Goal: Find specific page/section: Find specific page/section

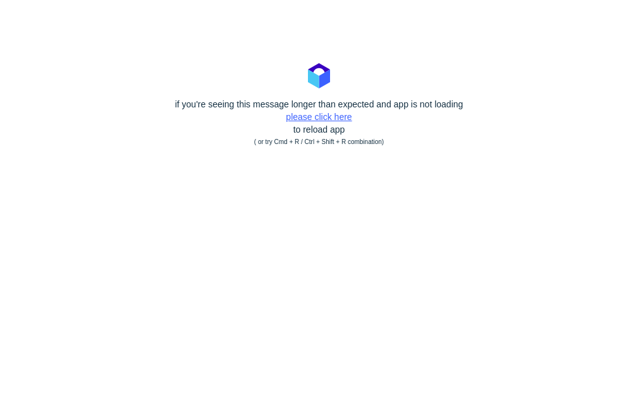
click at [316, 121] on link "please click here" at bounding box center [319, 117] width 66 height 10
click at [325, 118] on link "please click here" at bounding box center [319, 117] width 66 height 10
click at [298, 118] on link "please click here" at bounding box center [319, 117] width 66 height 10
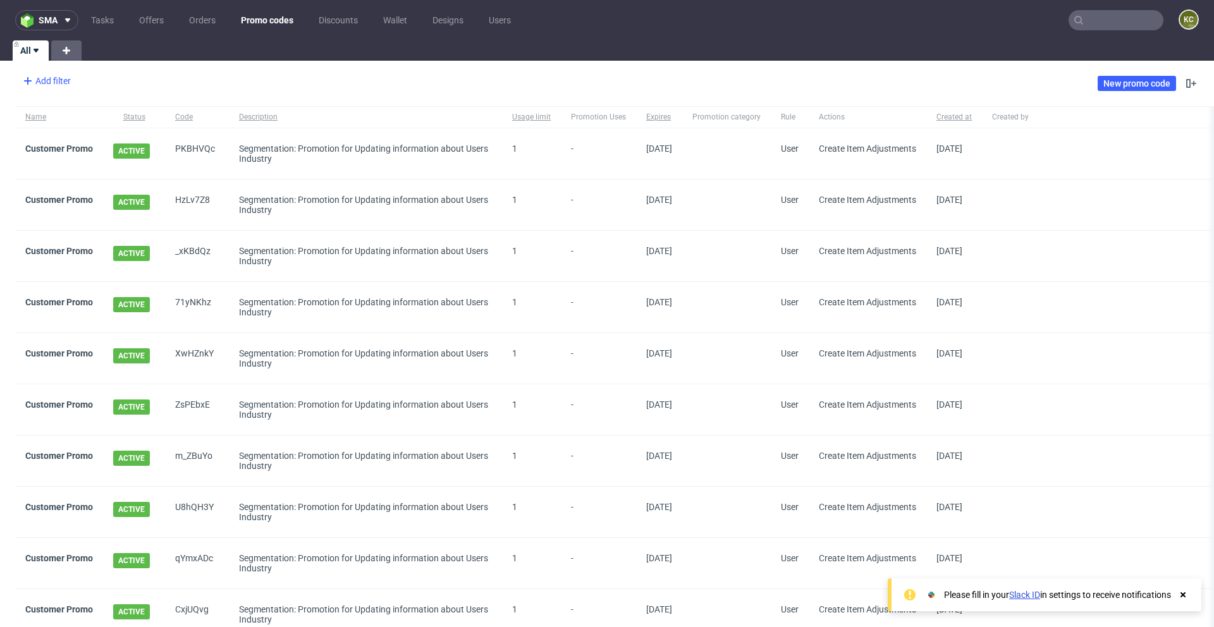
click at [48, 77] on div "Add filter" at bounding box center [46, 81] width 56 height 20
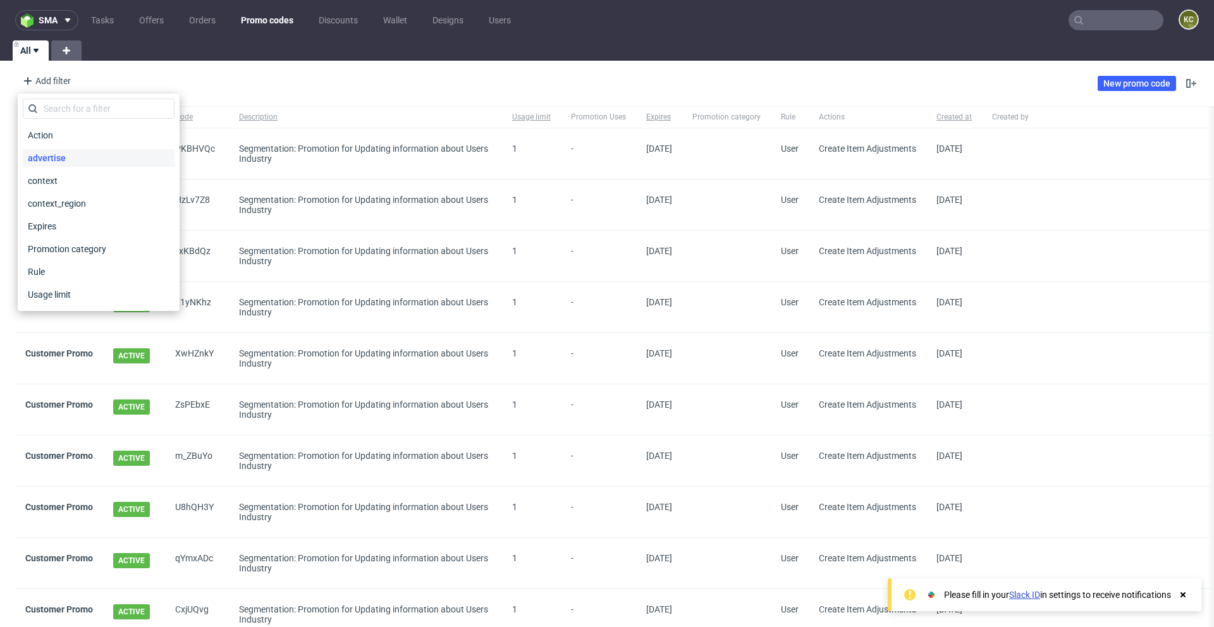
click at [57, 156] on span "advertise" at bounding box center [47, 158] width 48 height 18
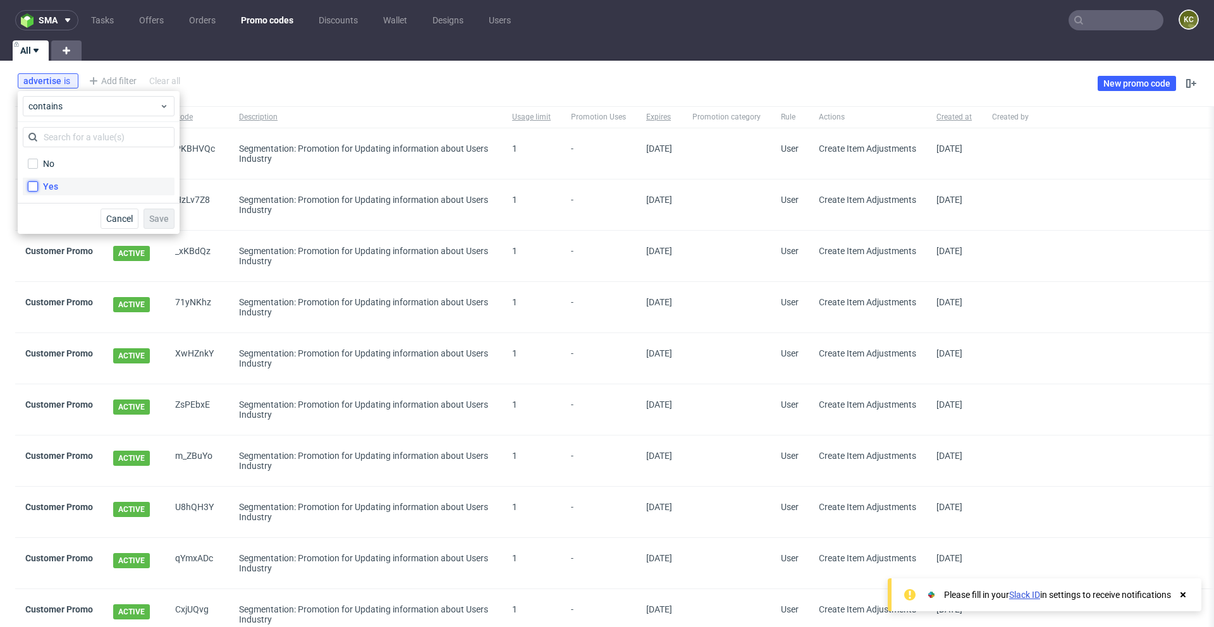
click at [34, 188] on input "Yes" at bounding box center [33, 186] width 10 height 10
checkbox input "true"
click at [158, 222] on span "Save" at bounding box center [159, 218] width 20 height 9
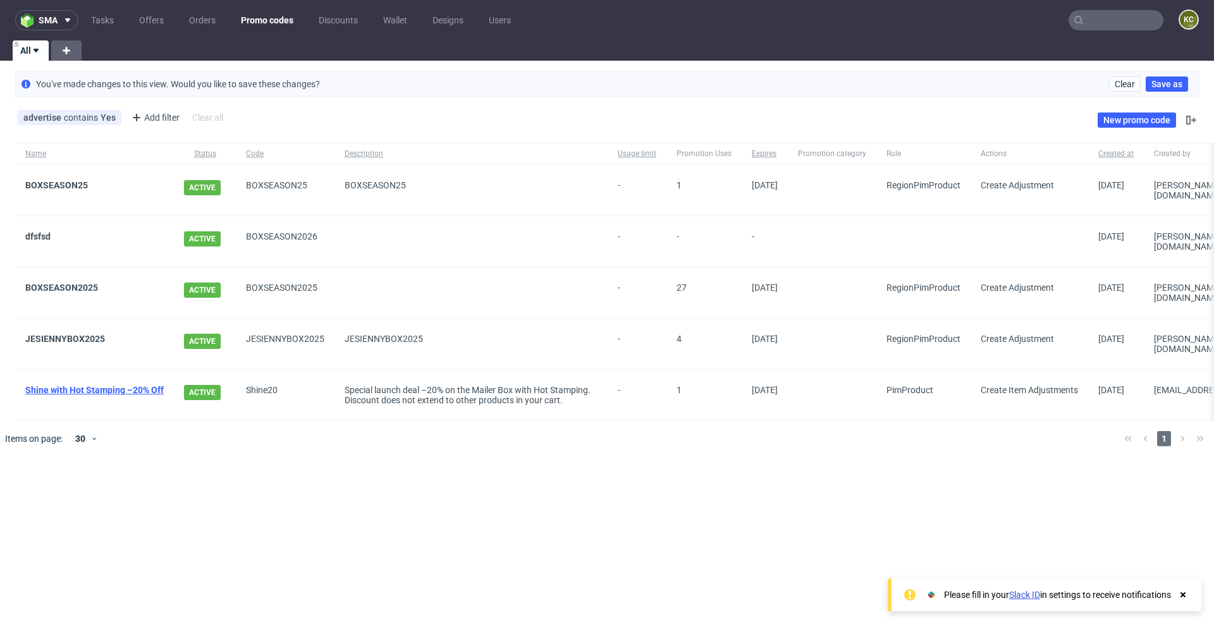
click at [102, 385] on link "Shine with Hot Stamping –20% Off" at bounding box center [94, 390] width 138 height 10
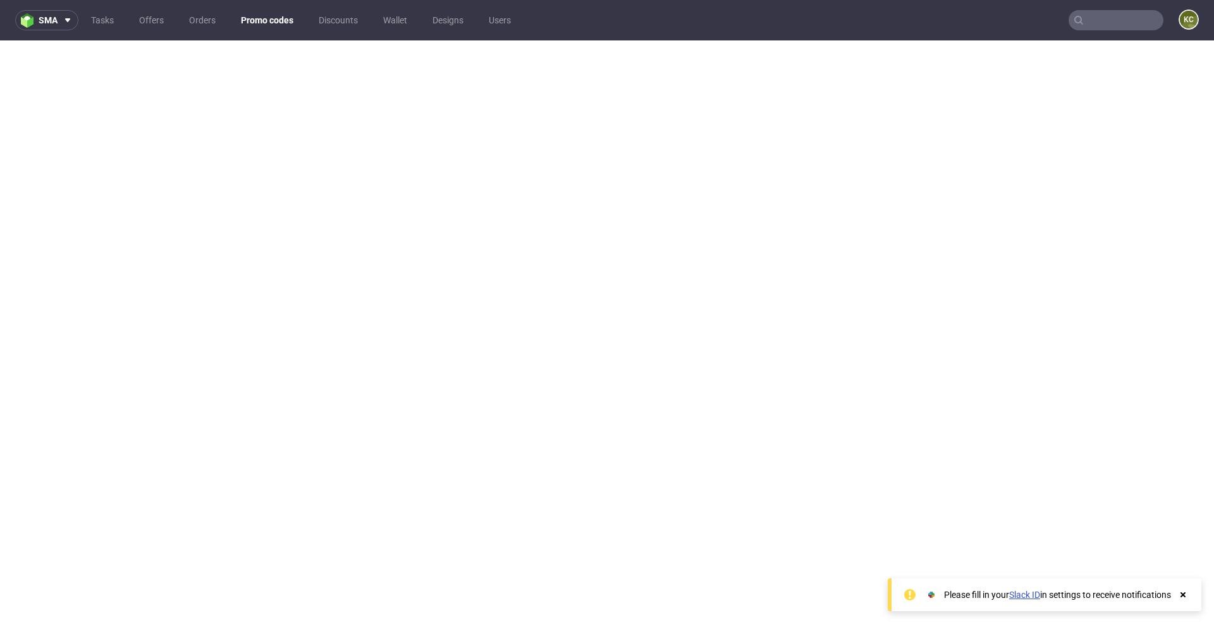
scroll to position [3, 0]
